Goal: Task Accomplishment & Management: Manage account settings

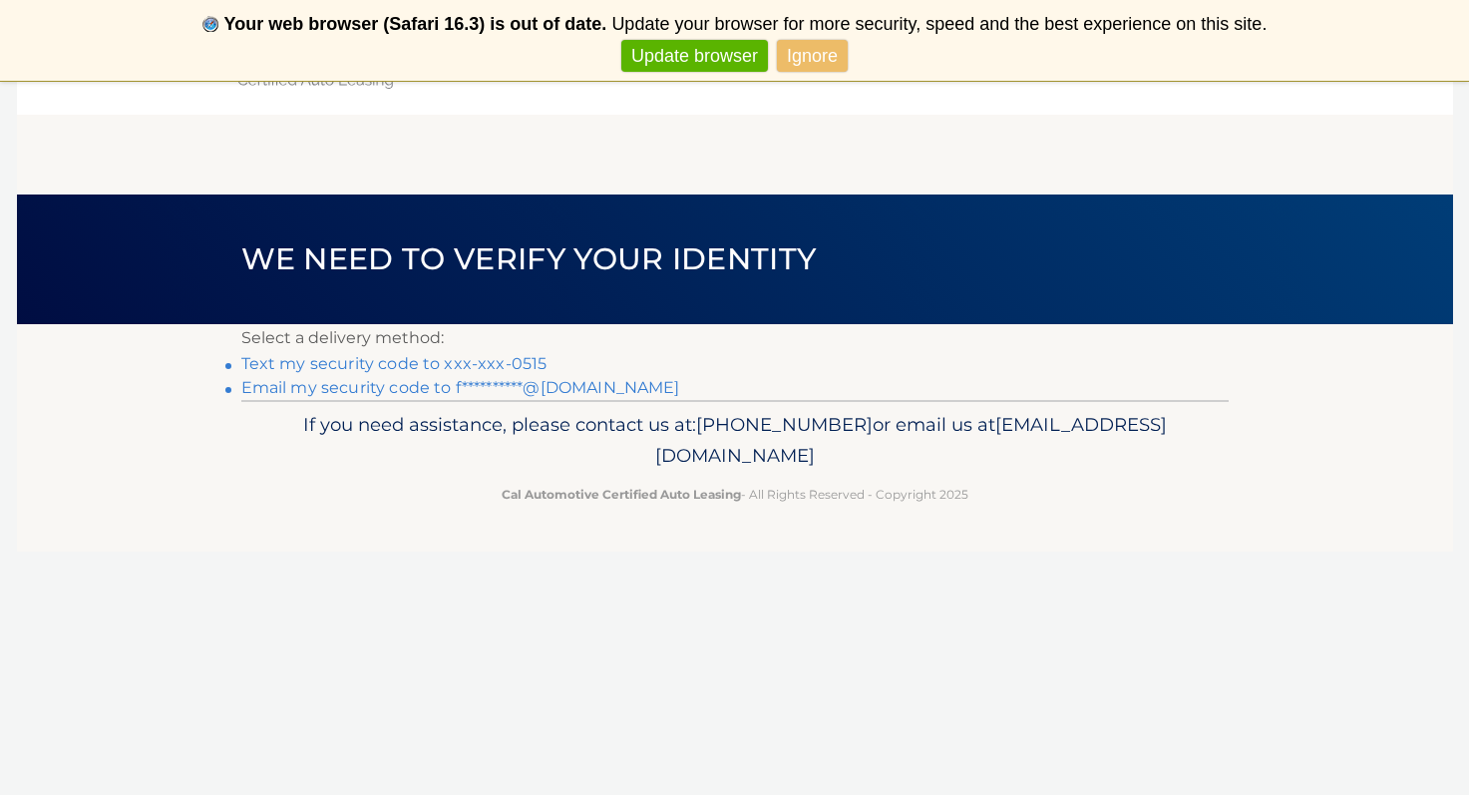
click at [526, 368] on link "Text my security code to xxx-xxx-0515" at bounding box center [394, 363] width 306 height 19
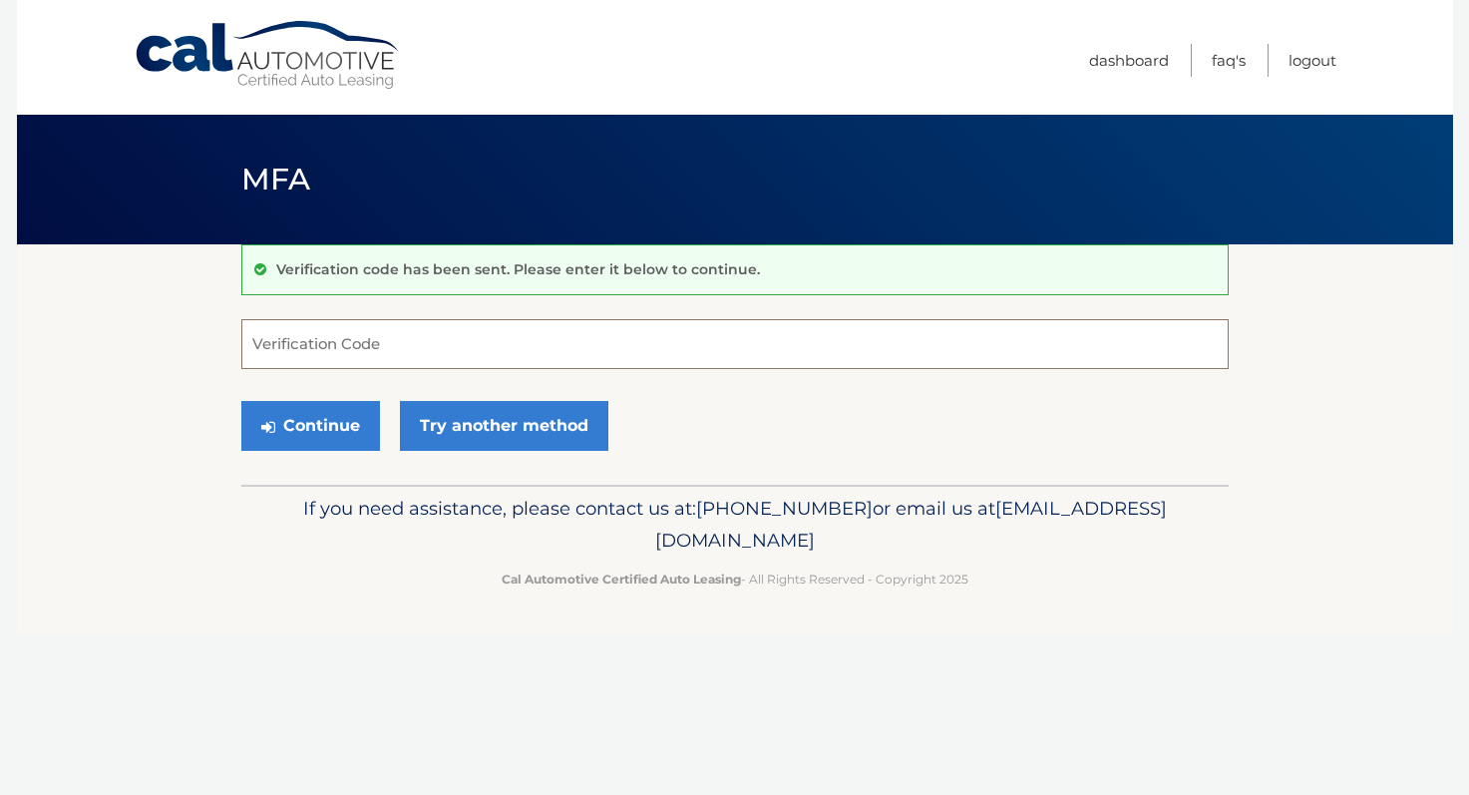
click at [516, 356] on input "Verification Code" at bounding box center [734, 344] width 987 height 50
type input "136353"
click at [347, 405] on button "Continue" at bounding box center [310, 426] width 139 height 50
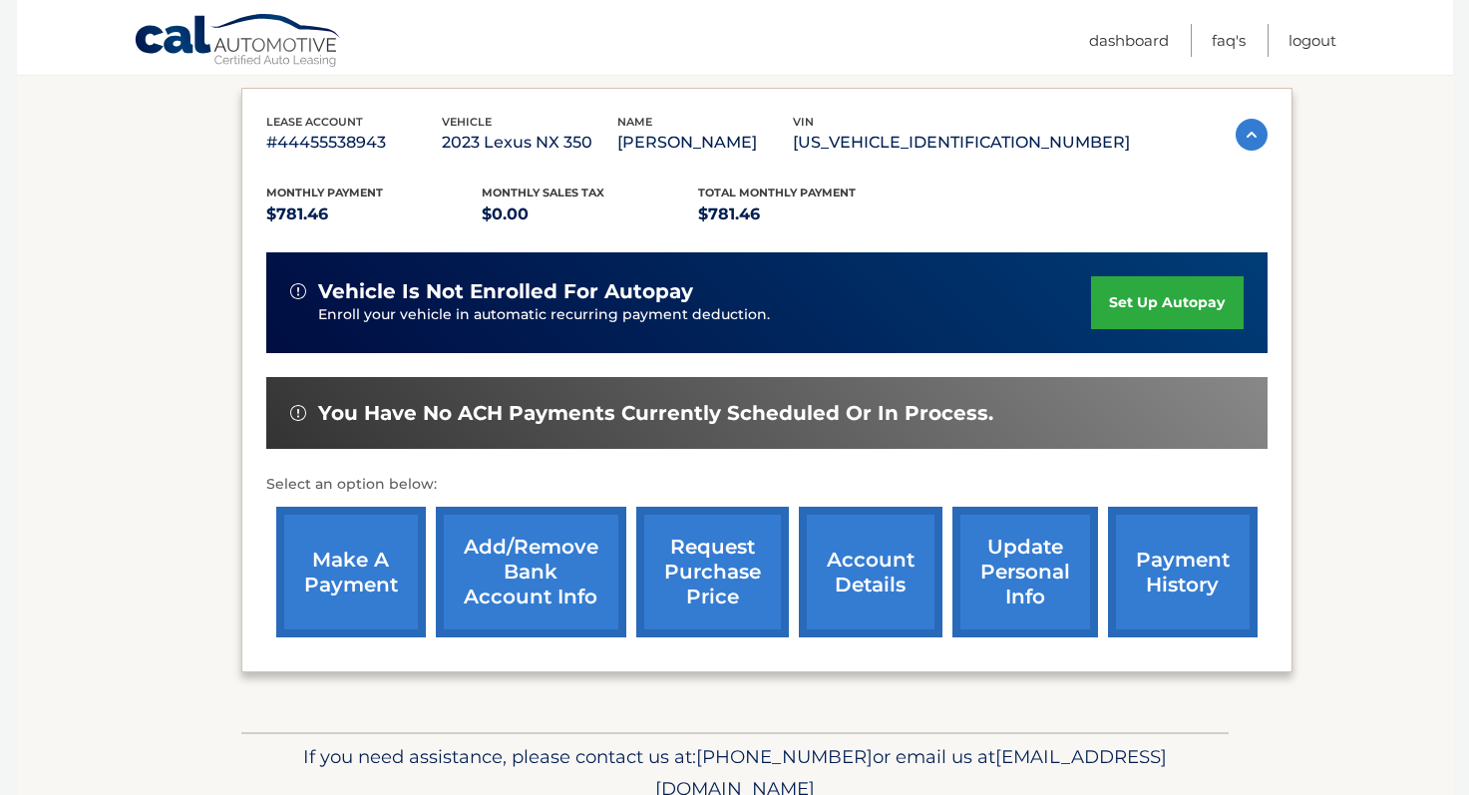
scroll to position [359, 0]
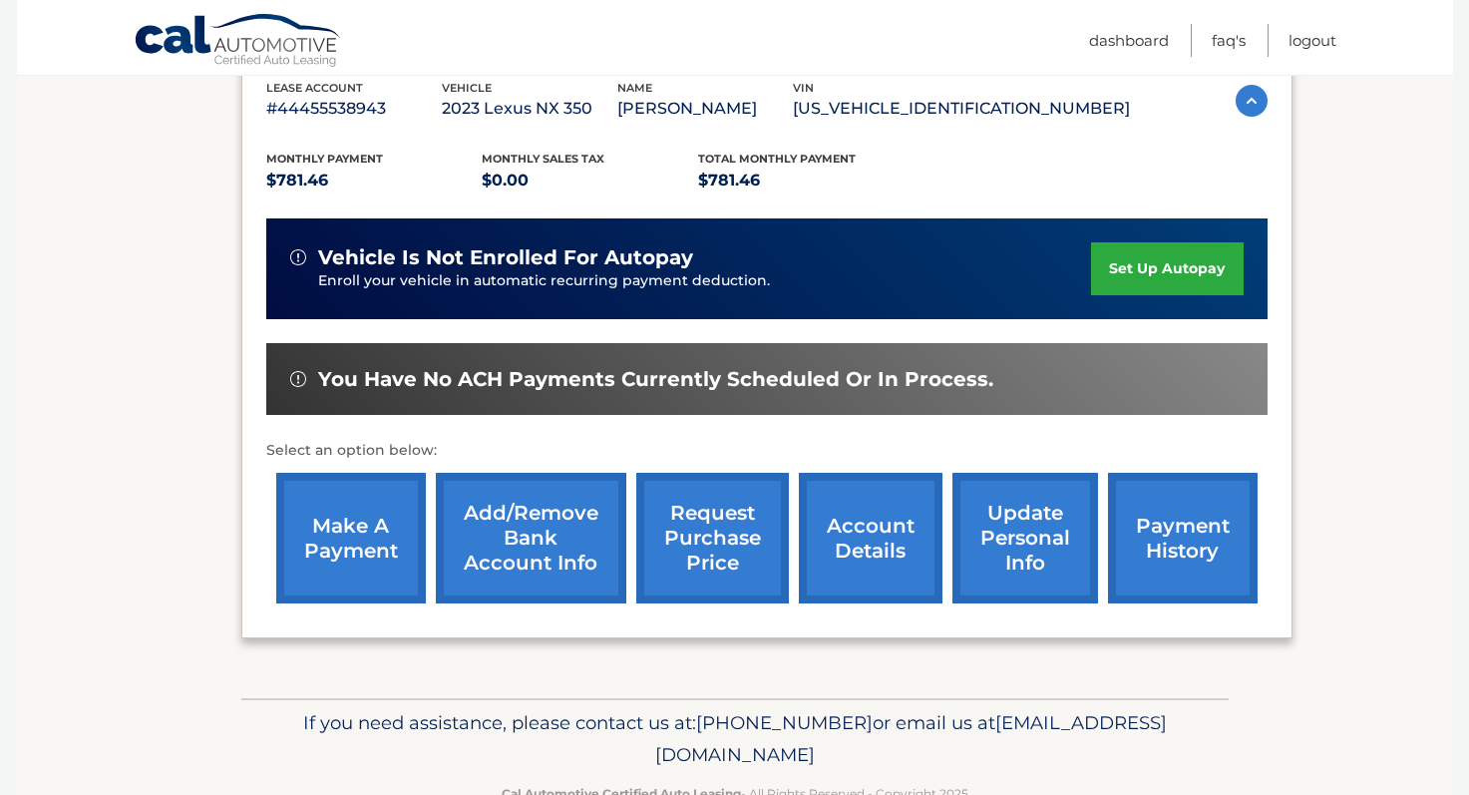
click at [342, 541] on link "make a payment" at bounding box center [351, 538] width 150 height 131
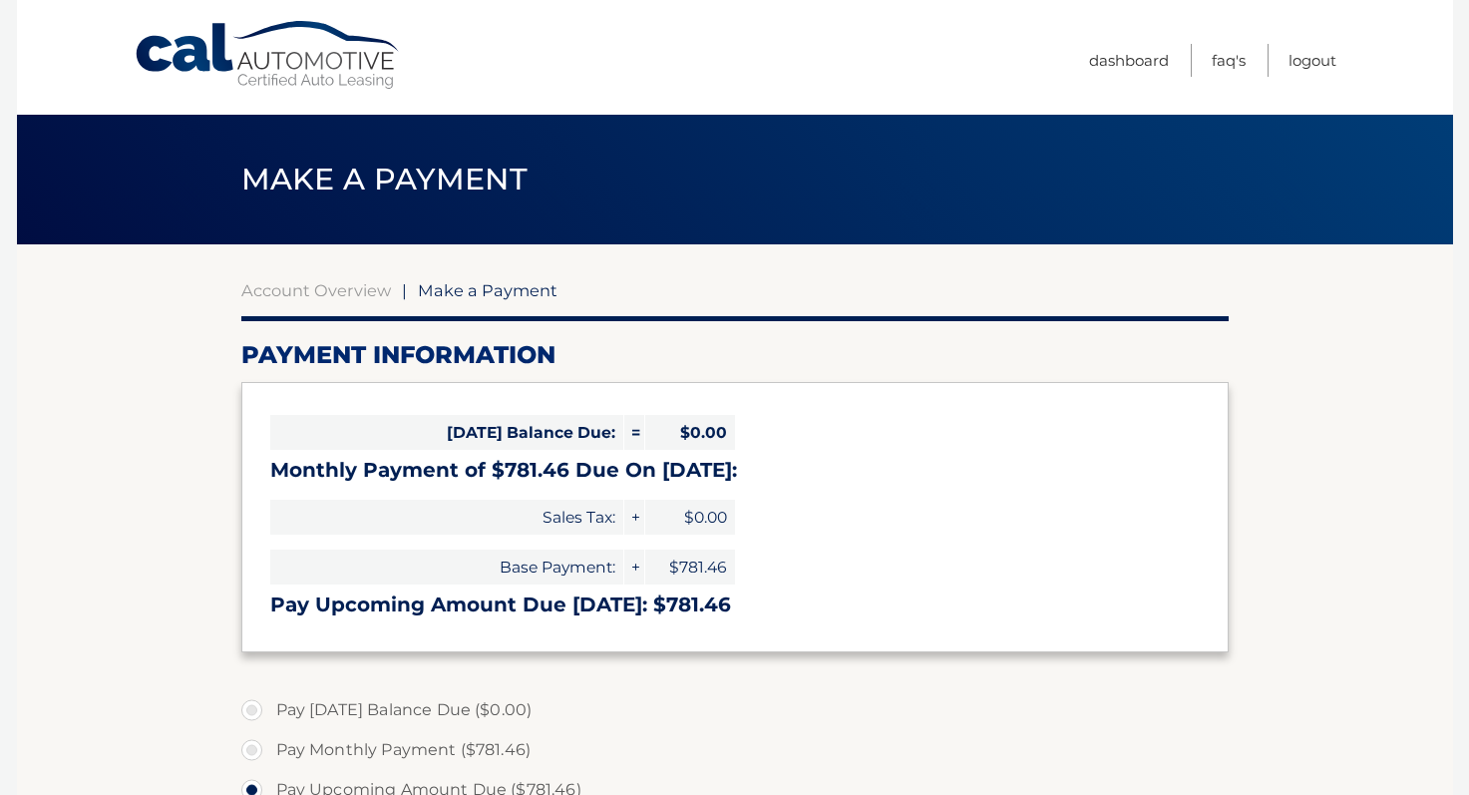
select select "ODg3NjhiMTItYmFhNS00OWEzLTg0OGQtNTRlNmU0YzQ1Nzc0"
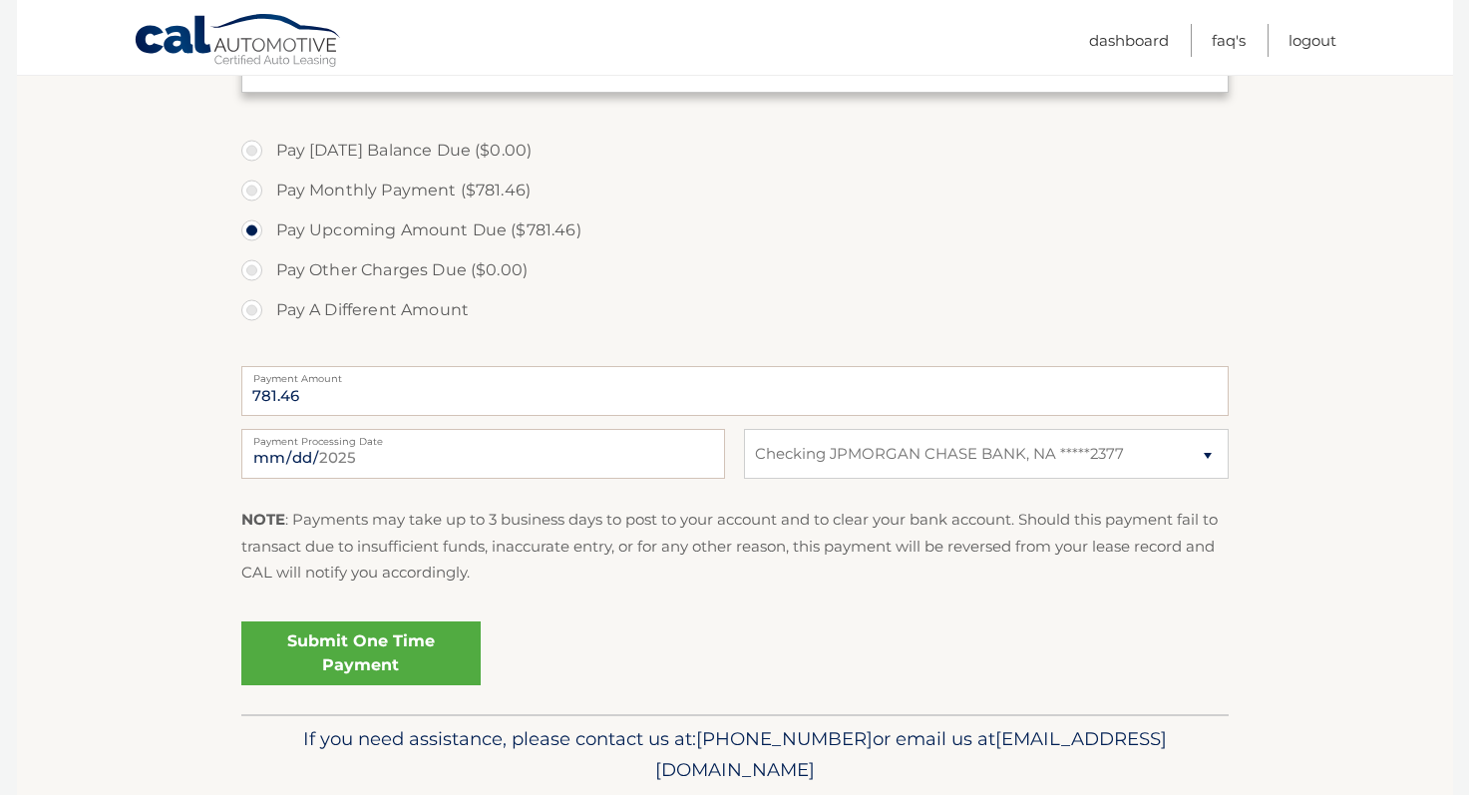
scroll to position [612, 0]
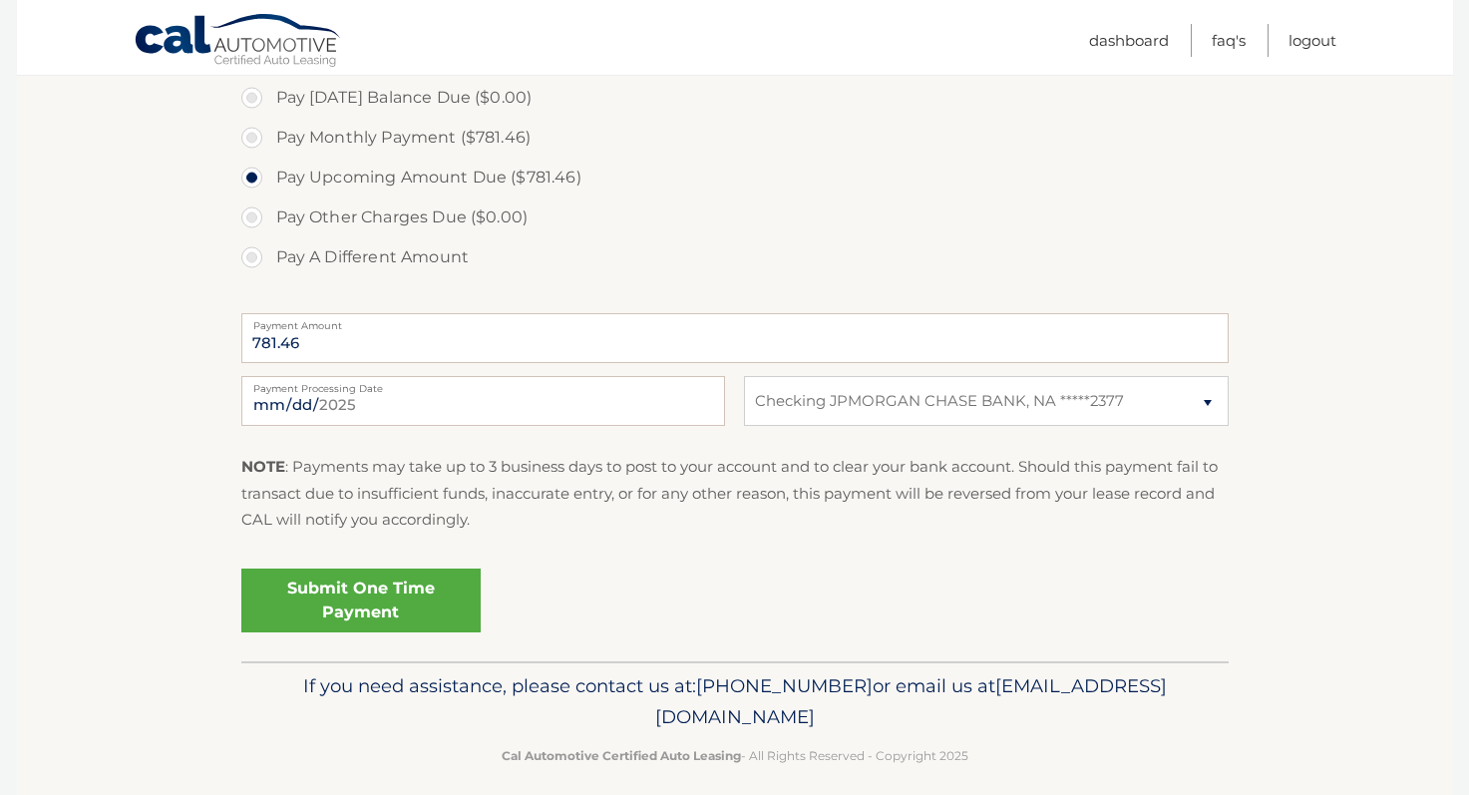
click at [357, 608] on link "Submit One Time Payment" at bounding box center [360, 601] width 239 height 64
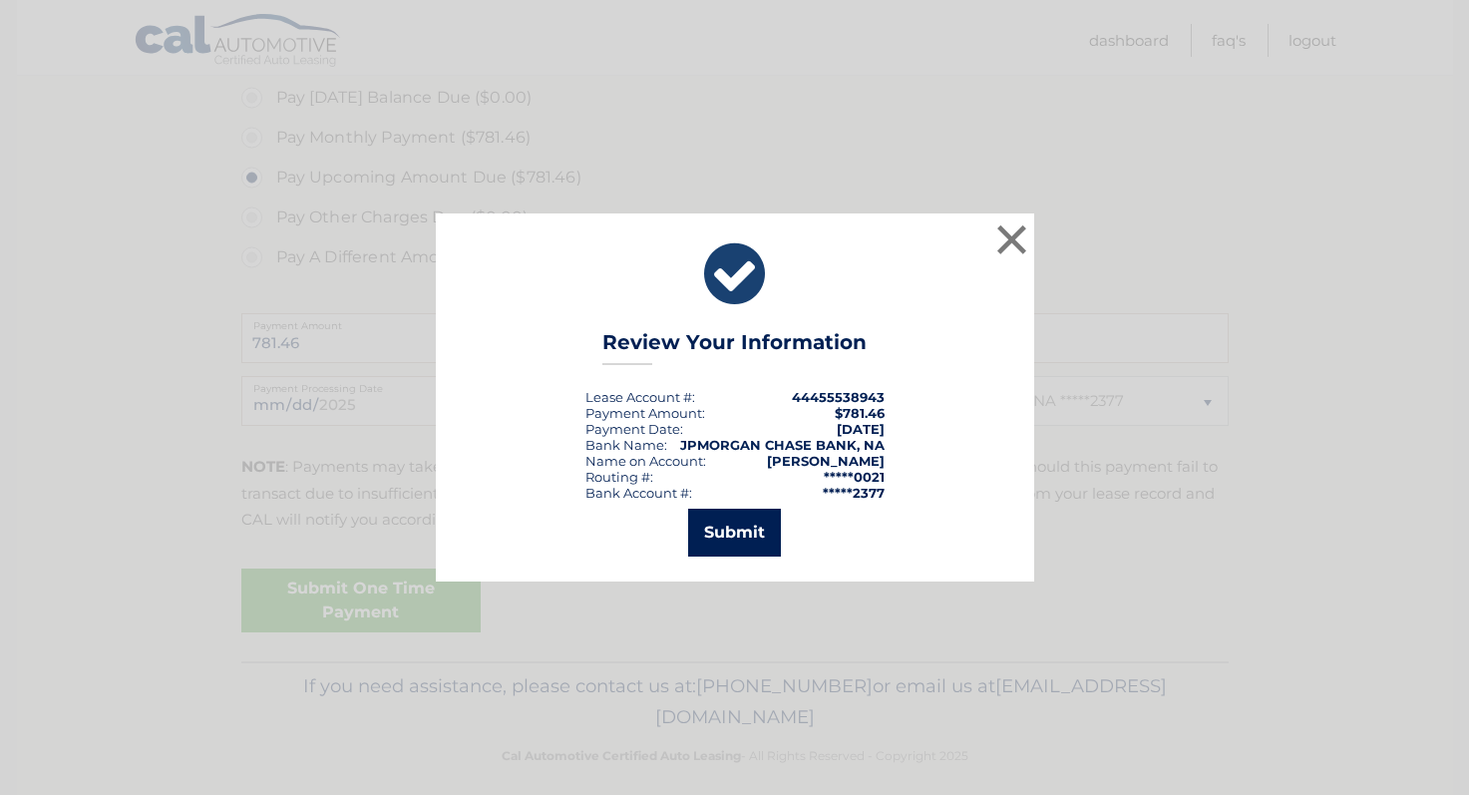
click at [746, 556] on button "Submit" at bounding box center [734, 533] width 93 height 48
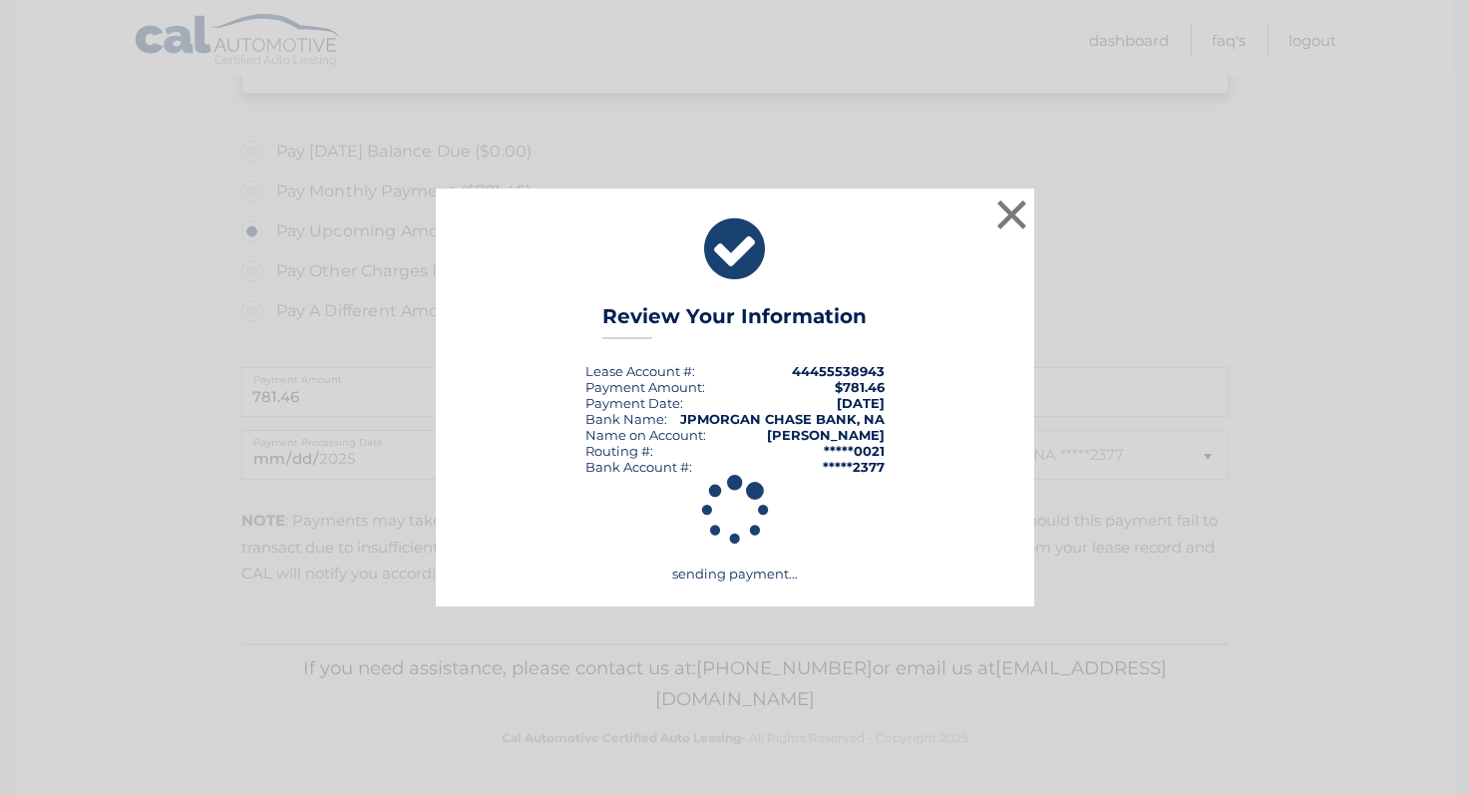
scroll to position [553, 0]
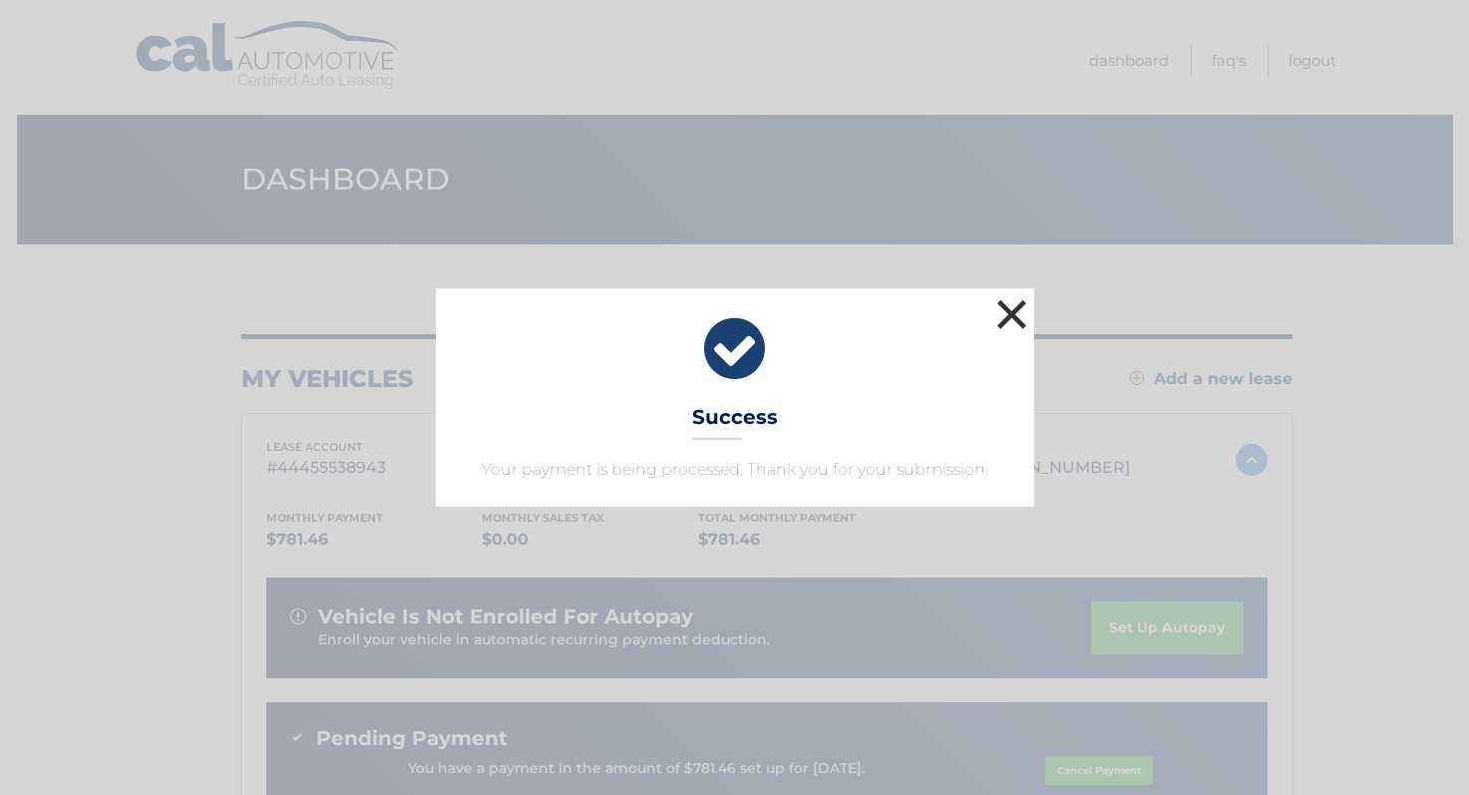
click at [1011, 326] on button "×" at bounding box center [1012, 314] width 40 height 40
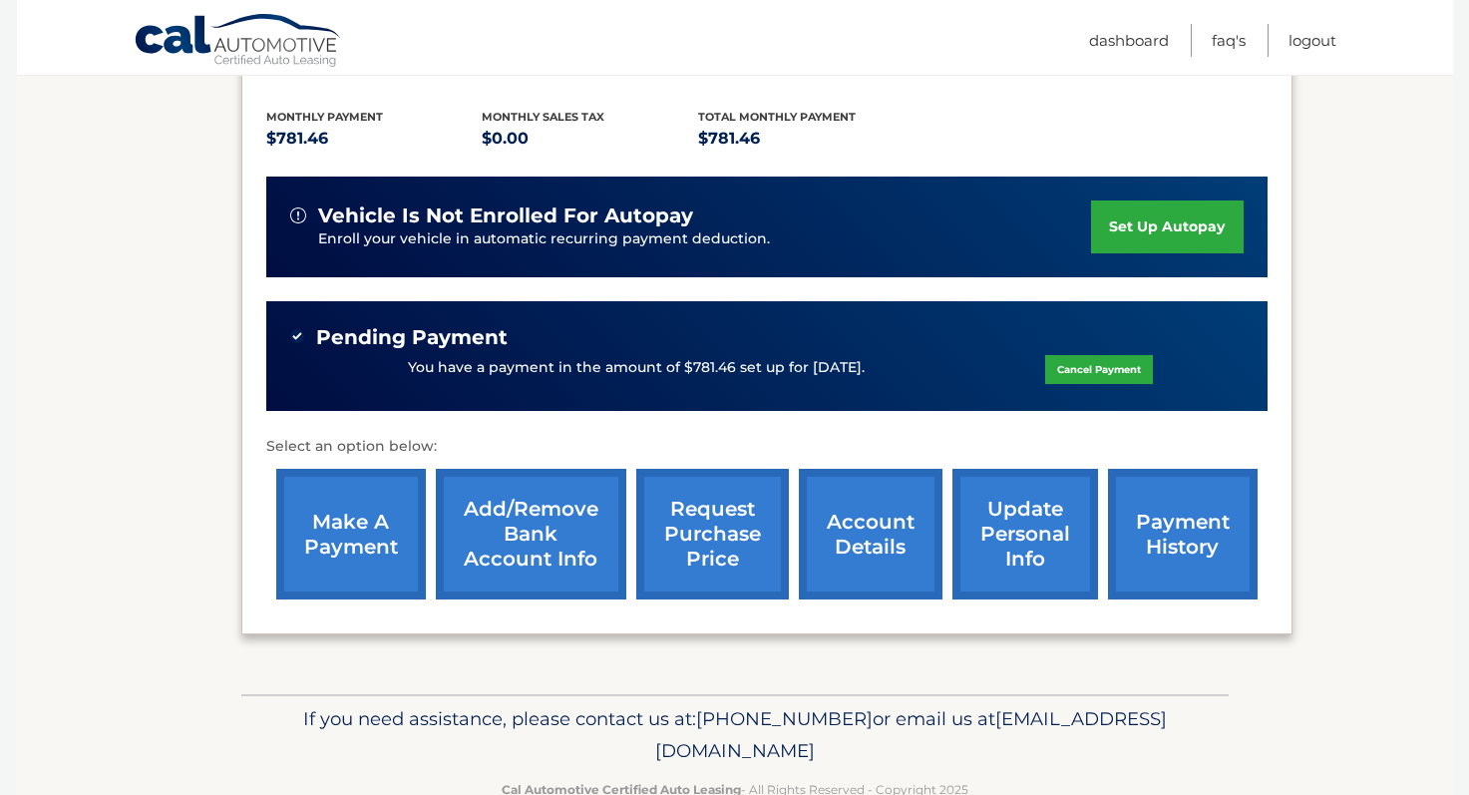
scroll to position [399, 0]
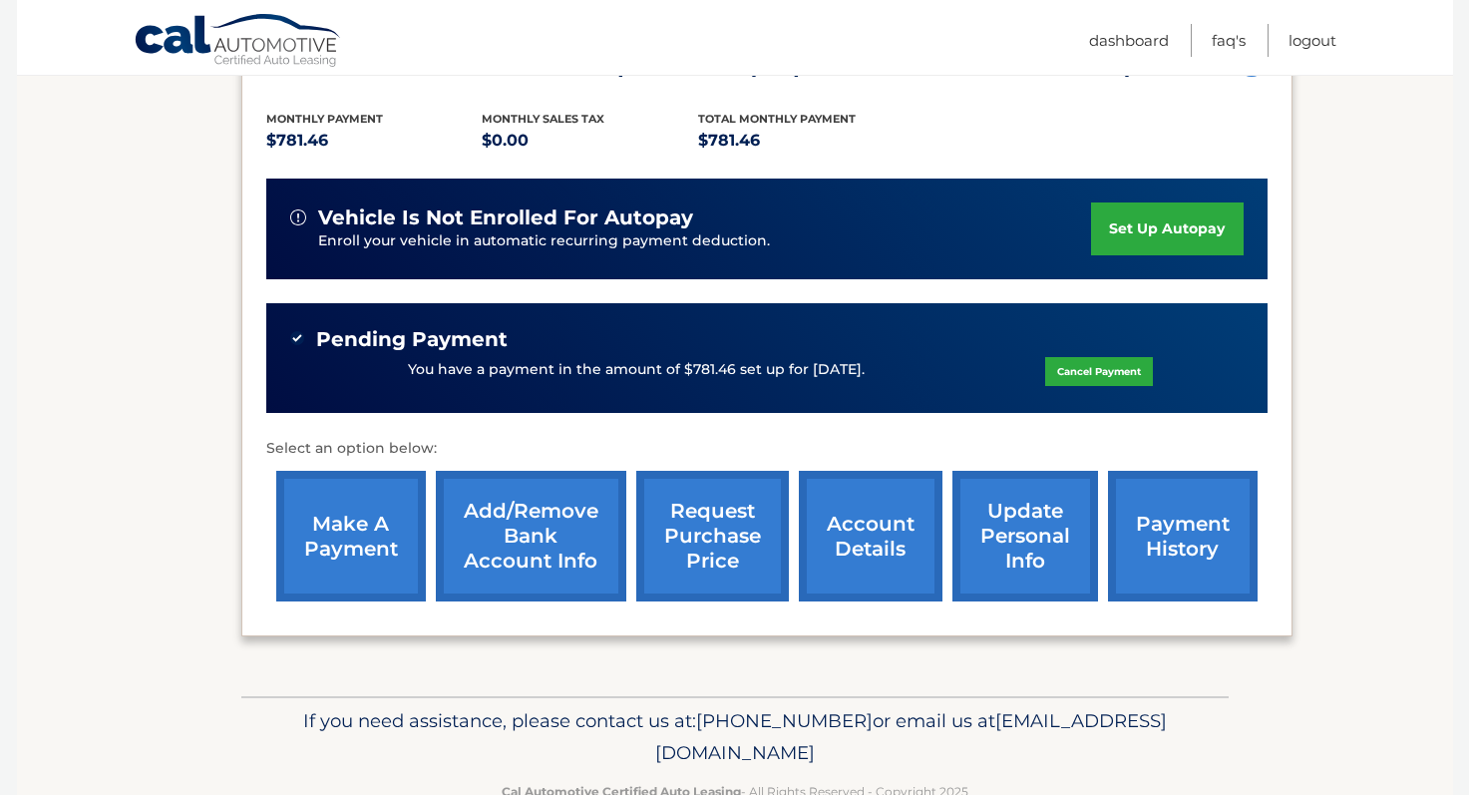
click at [1145, 525] on link "payment history" at bounding box center [1183, 536] width 150 height 131
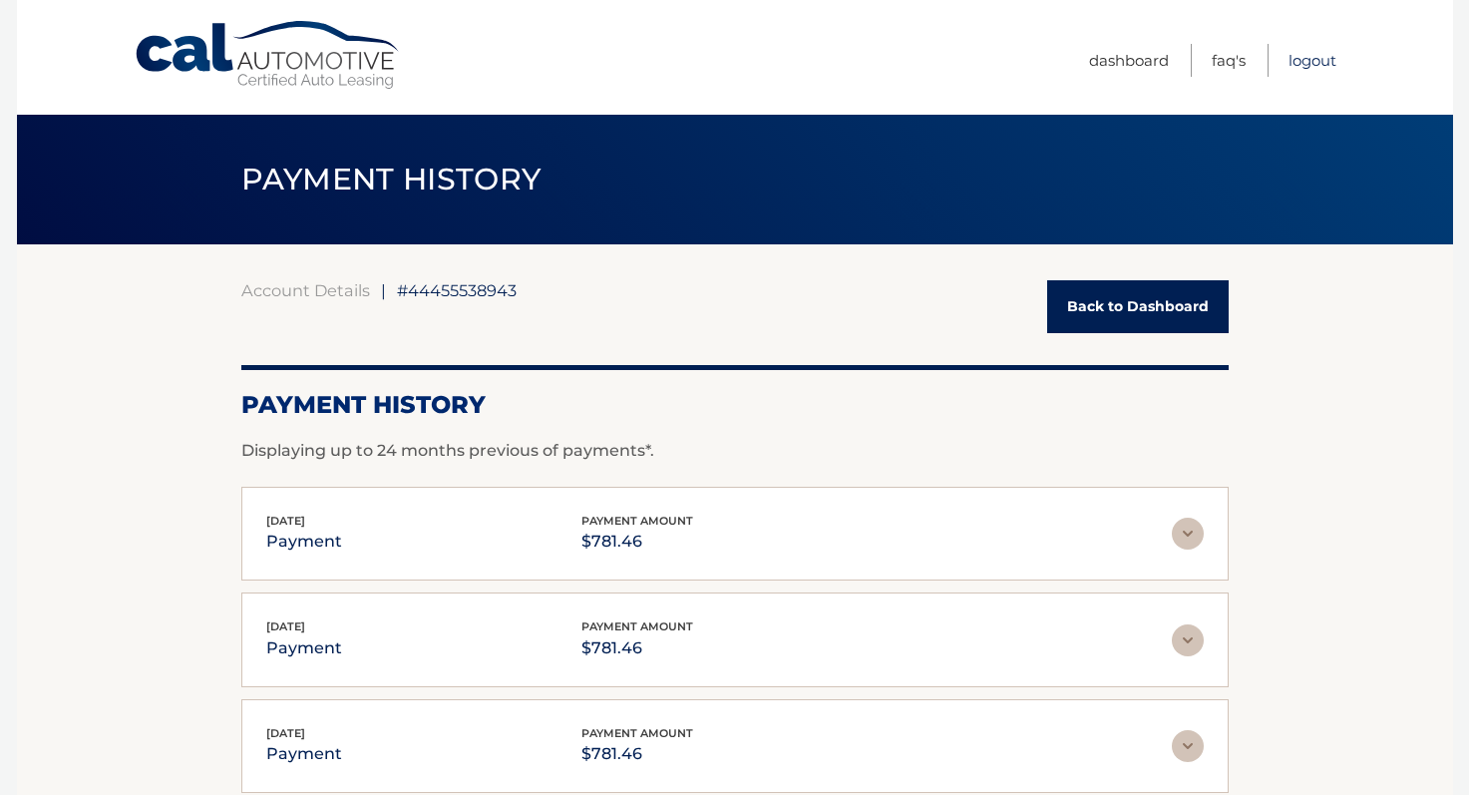
click at [1309, 63] on link "Logout" at bounding box center [1313, 60] width 48 height 33
